Goal: Information Seeking & Learning: Learn about a topic

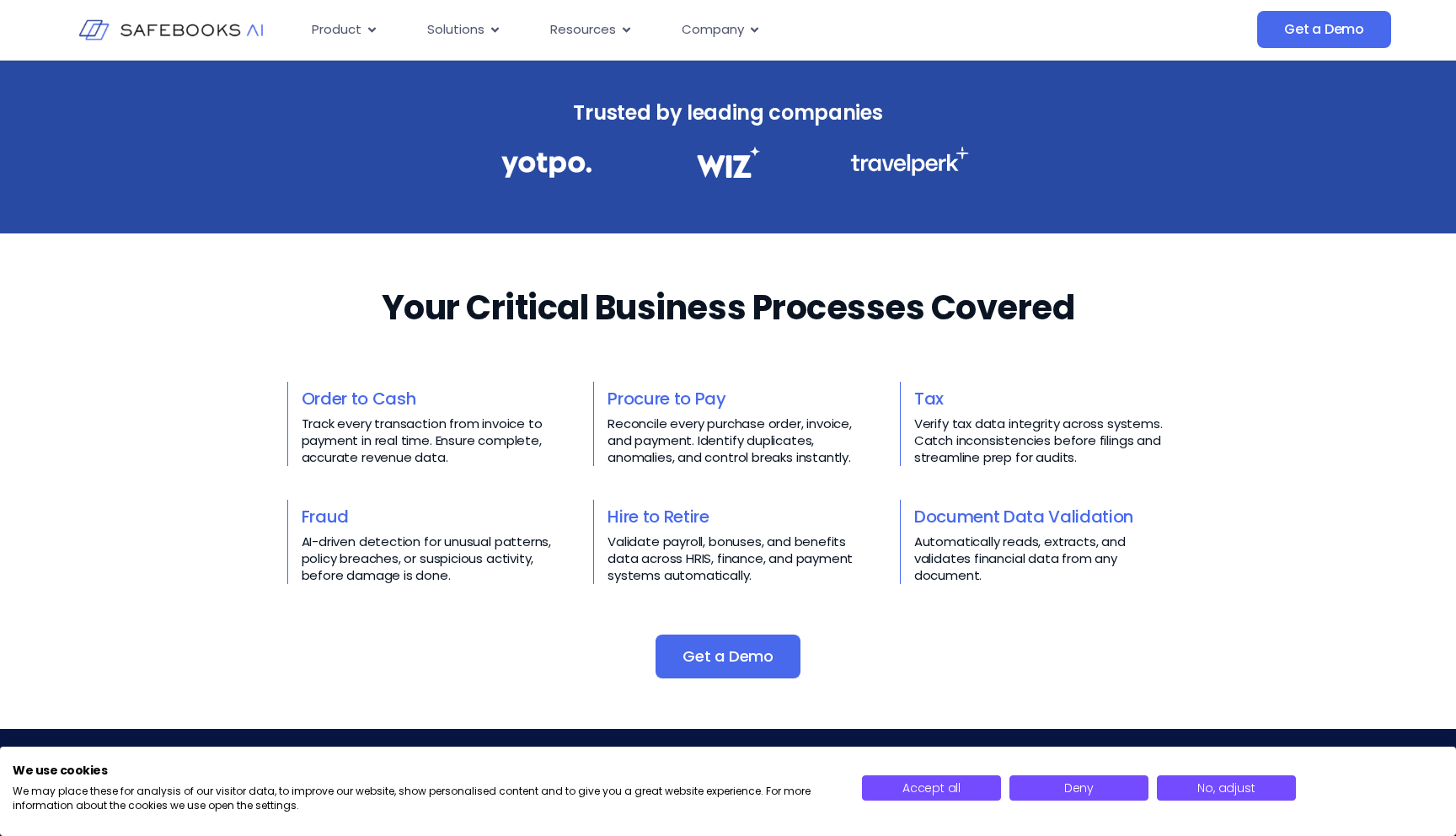
click at [362, 404] on link "Order to Cash" at bounding box center [358, 398] width 114 height 24
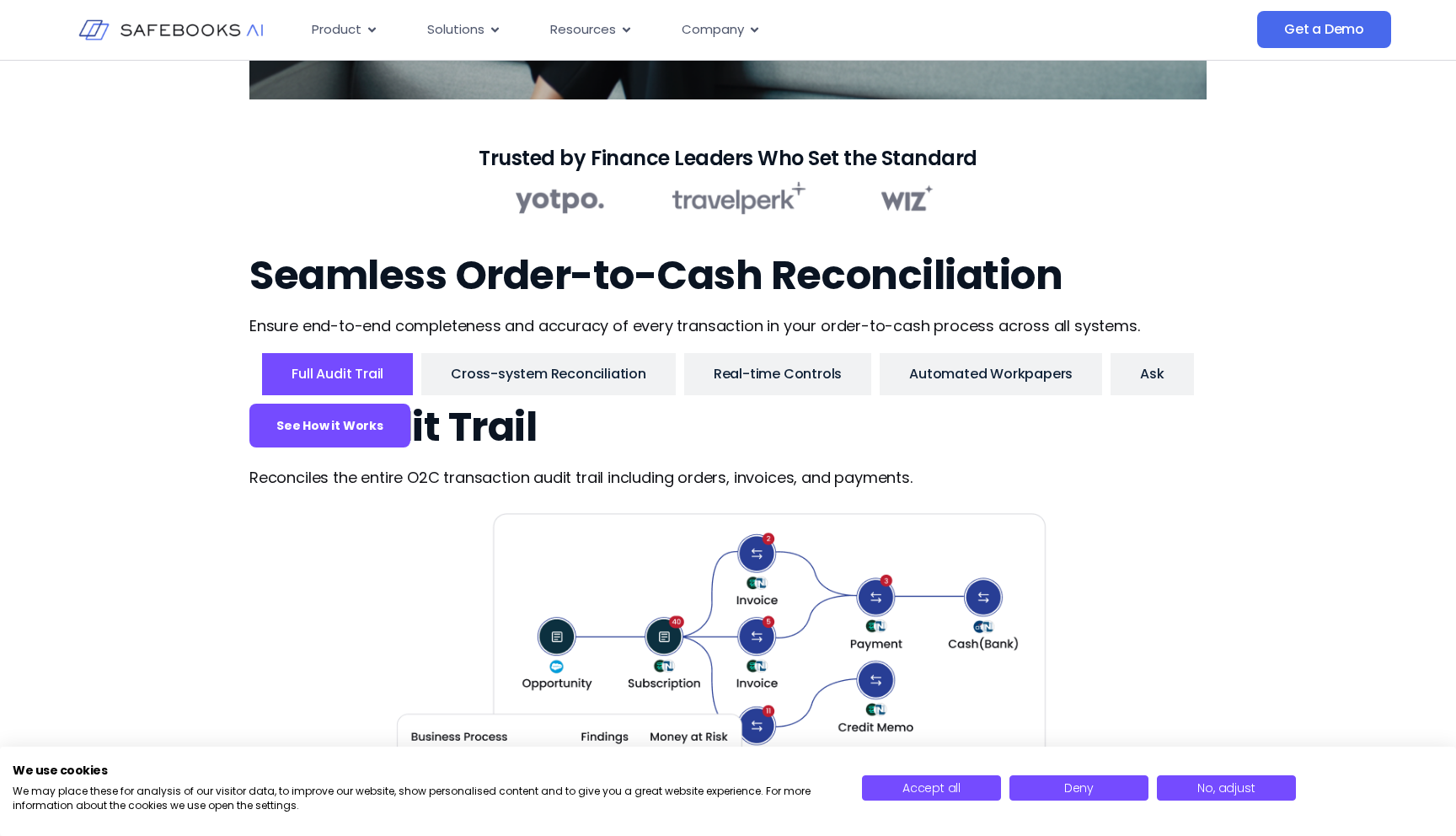
scroll to position [1453, 0]
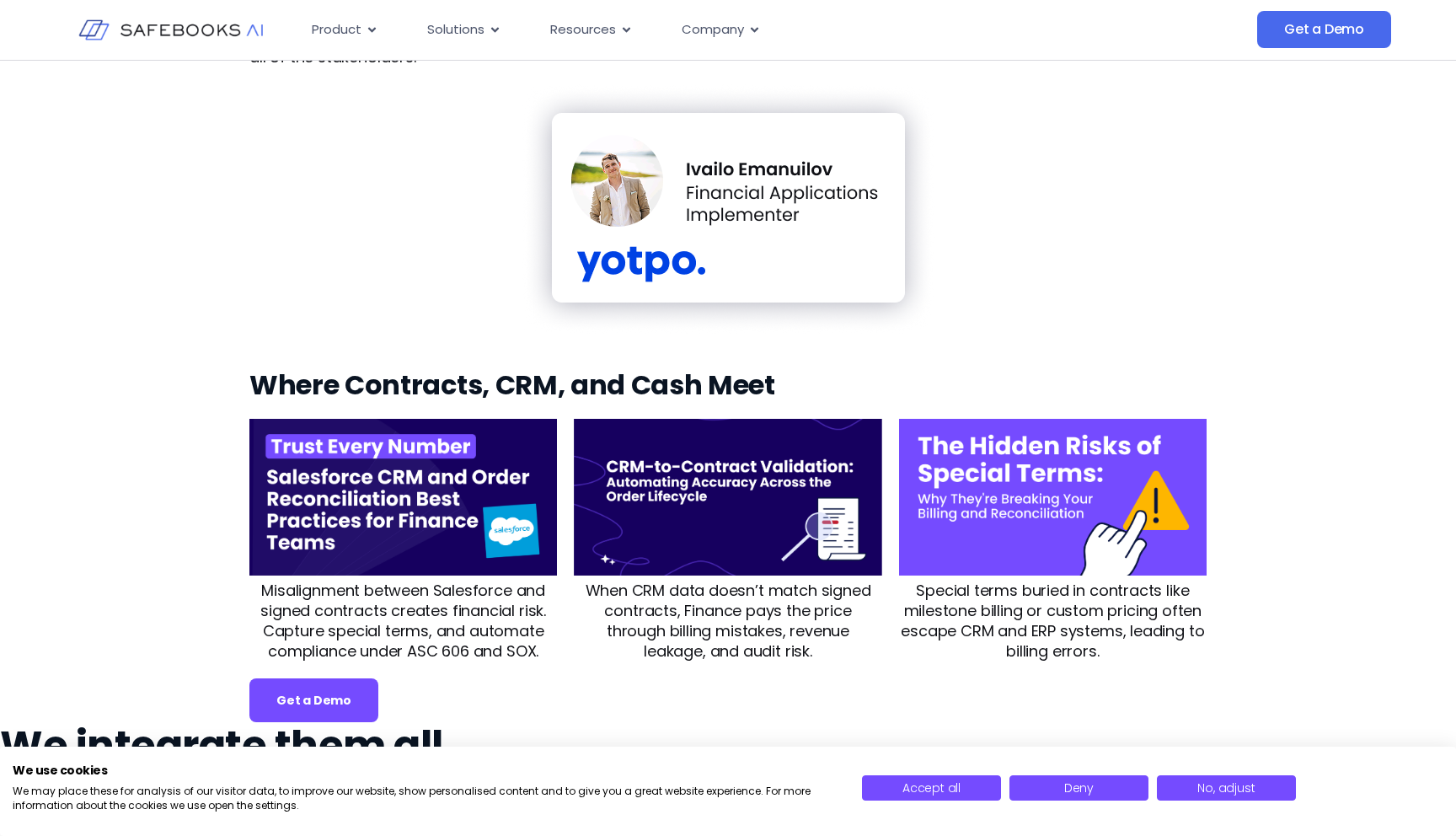
scroll to position [1817, 0]
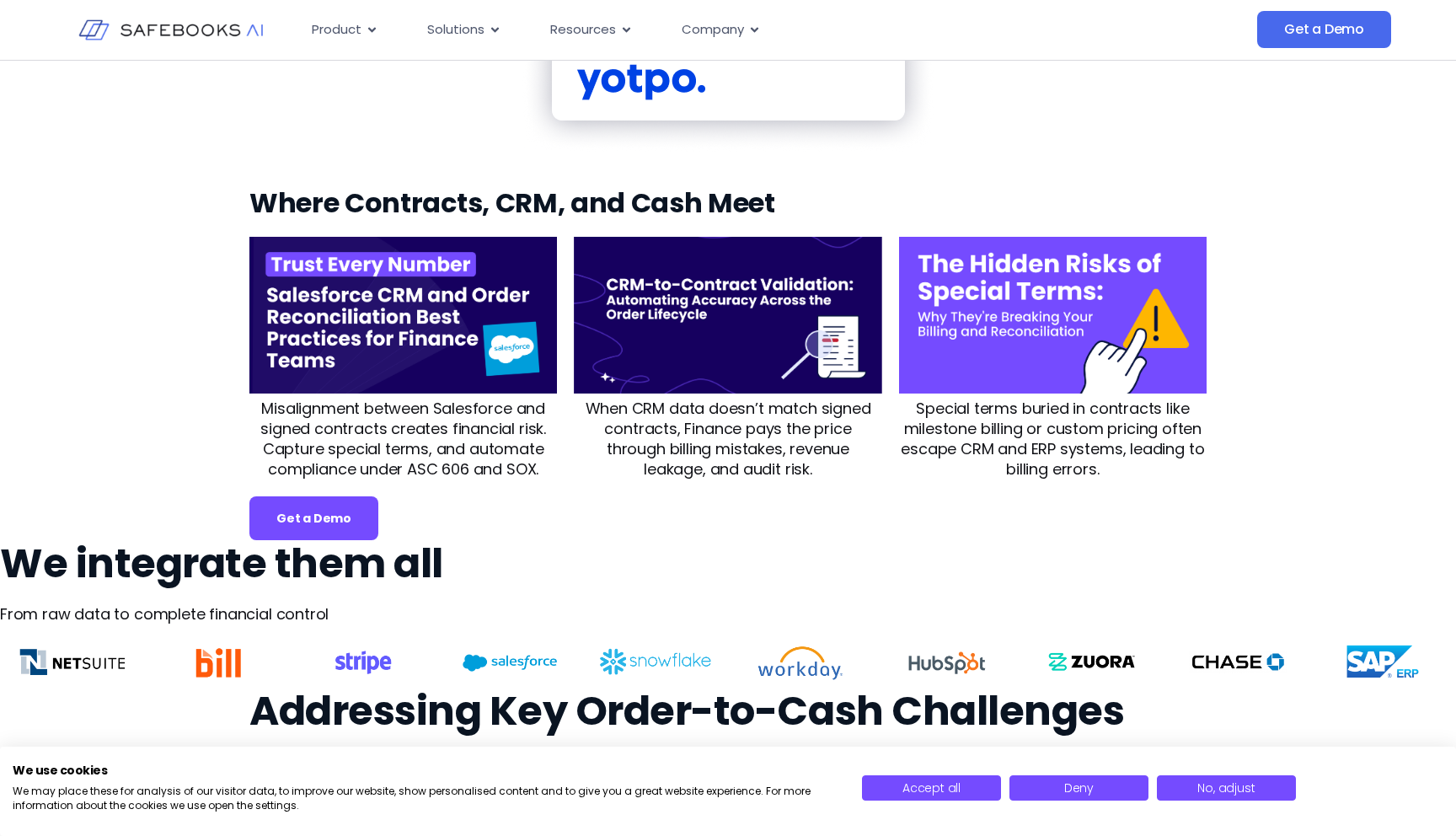
click at [851, 153] on img at bounding box center [728, 27] width 414 height 251
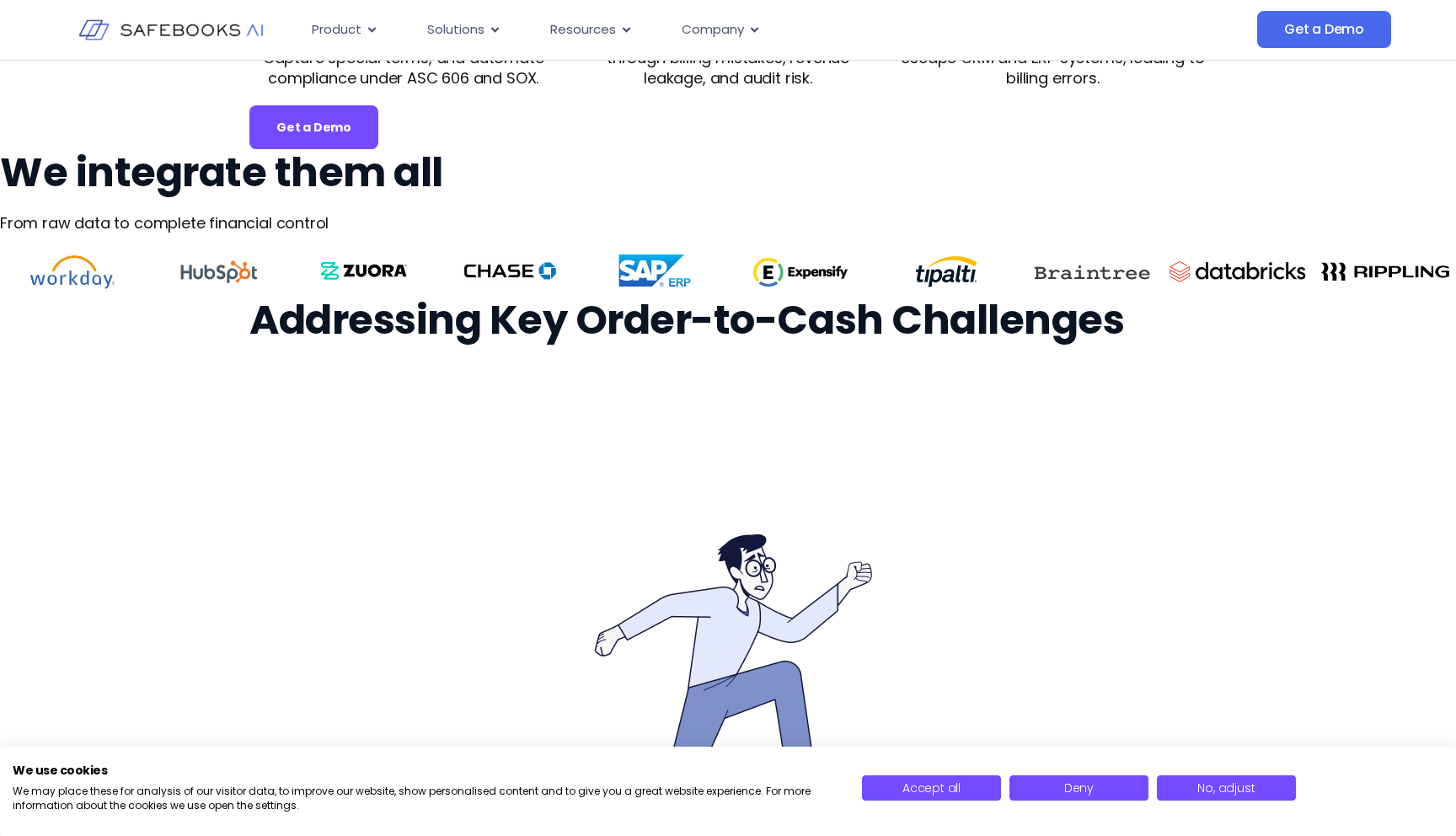
scroll to position [2207, 0]
